Goal: Download file/media

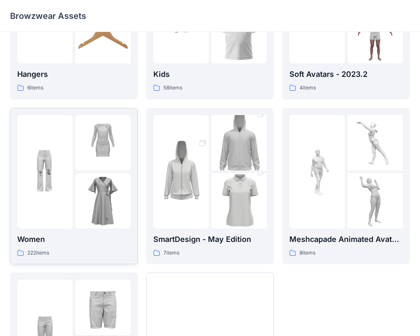
scroll to position [112, 0]
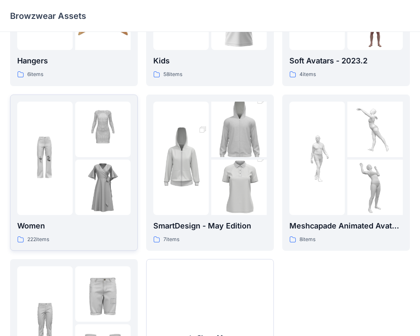
click at [97, 150] on img at bounding box center [102, 129] width 55 height 55
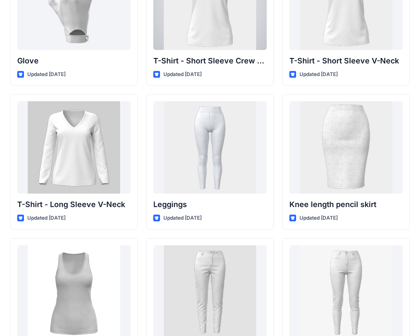
scroll to position [6559, 0]
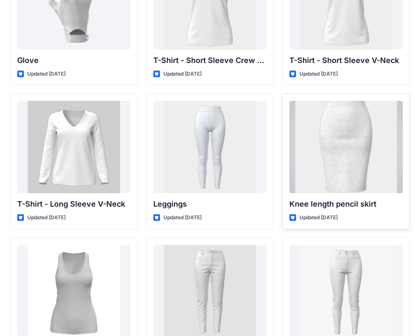
click at [354, 133] on div at bounding box center [345, 147] width 113 height 92
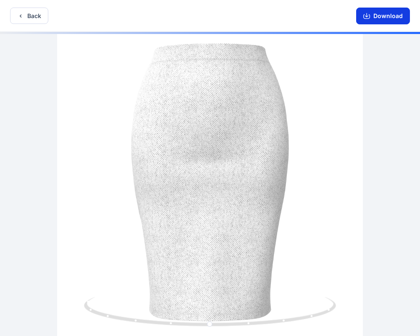
click at [385, 22] on button "Download" at bounding box center [383, 16] width 54 height 17
